Goal: Transaction & Acquisition: Purchase product/service

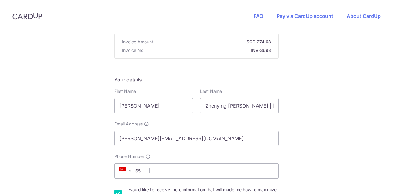
scroll to position [92, 0]
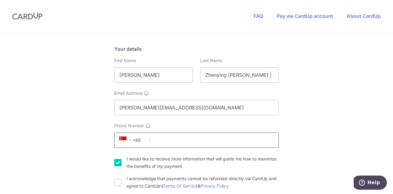
click at [173, 141] on input "Phone Number" at bounding box center [196, 139] width 165 height 15
click at [175, 140] on input "Phone Number" at bounding box center [196, 139] width 165 height 15
type input "85111686"
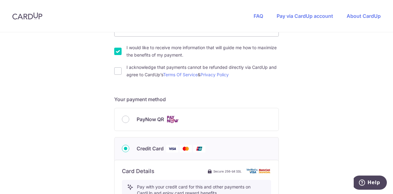
scroll to position [215, 0]
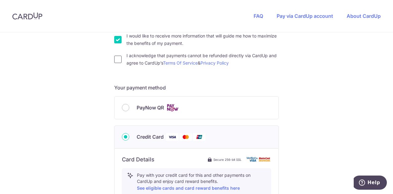
click at [115, 62] on input "I acknowledge that payments cannot be refunded directly via CardUp and agree to…" at bounding box center [117, 59] width 7 height 7
checkbox input "true"
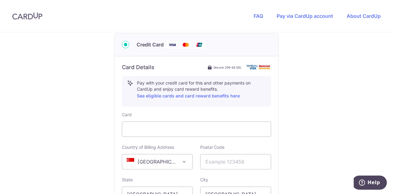
scroll to position [338, 0]
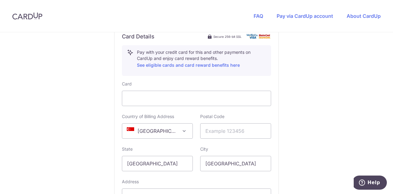
click at [221, 131] on input "text" at bounding box center [235, 130] width 71 height 15
type input "082002"
select select "TW"
type input "[STREET_ADDRESS]"
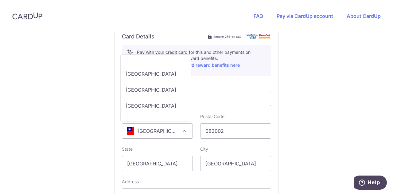
click at [176, 133] on span "[GEOGRAPHIC_DATA]" at bounding box center [157, 131] width 70 height 15
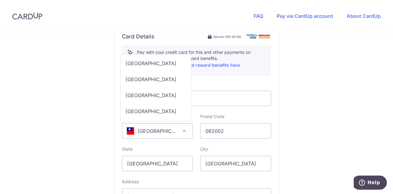
scroll to position [3303, 0]
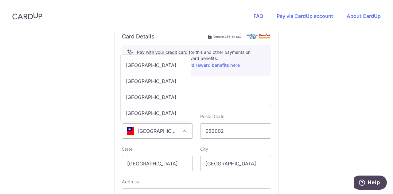
select select "SG"
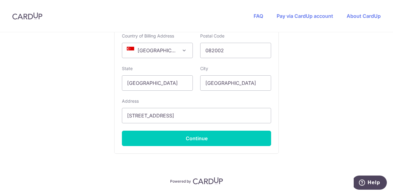
scroll to position [430, 0]
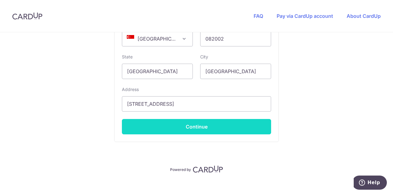
click at [201, 128] on button "Continue" at bounding box center [196, 126] width 149 height 15
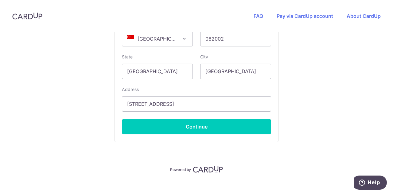
type input "**** 2582"
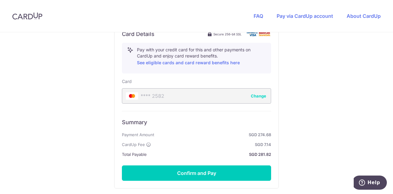
scroll to position [351, 0]
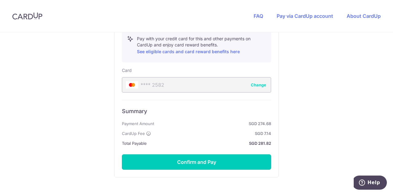
click at [194, 159] on button "Confirm and Pay" at bounding box center [196, 161] width 149 height 15
